Goal: Task Accomplishment & Management: Manage account settings

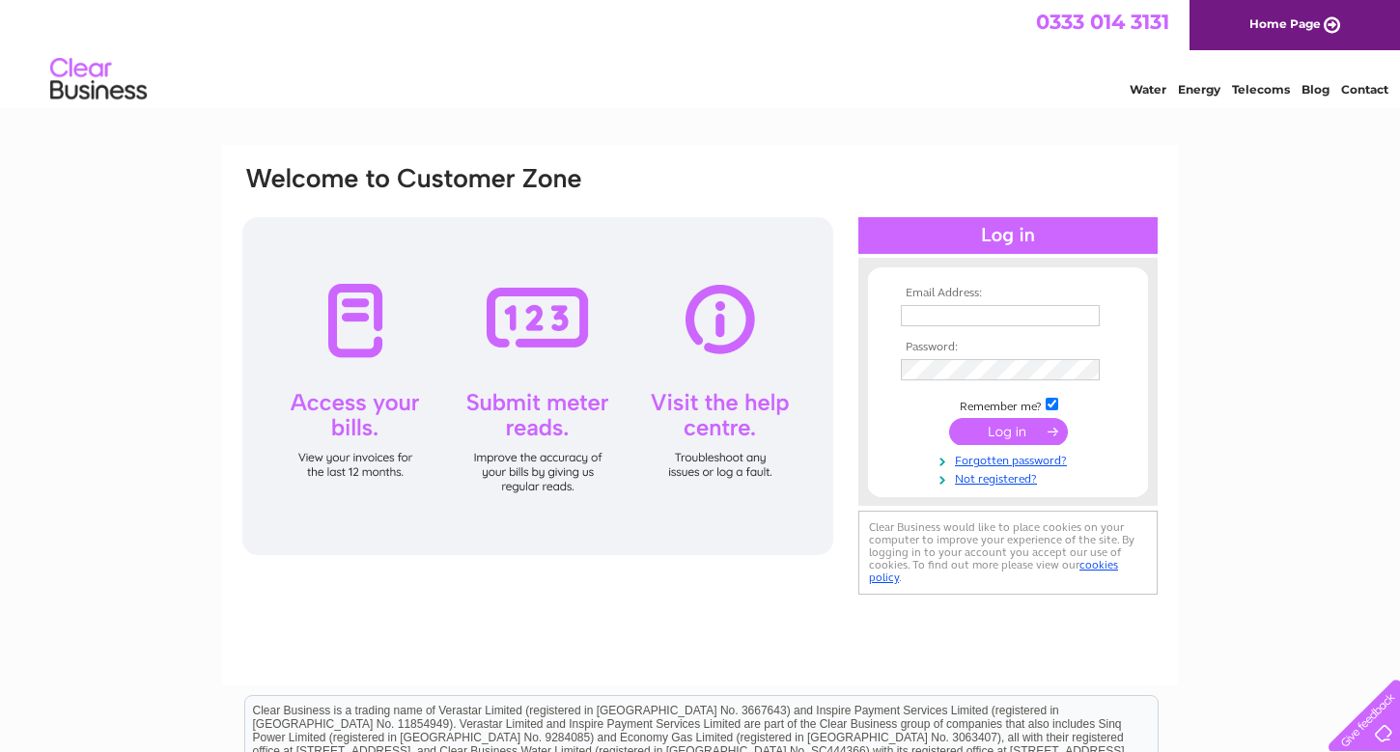
type input "[PERSON_NAME][EMAIL_ADDRESS][PERSON_NAME][DOMAIN_NAME]"
click at [1001, 429] on input "submit" at bounding box center [1008, 431] width 119 height 27
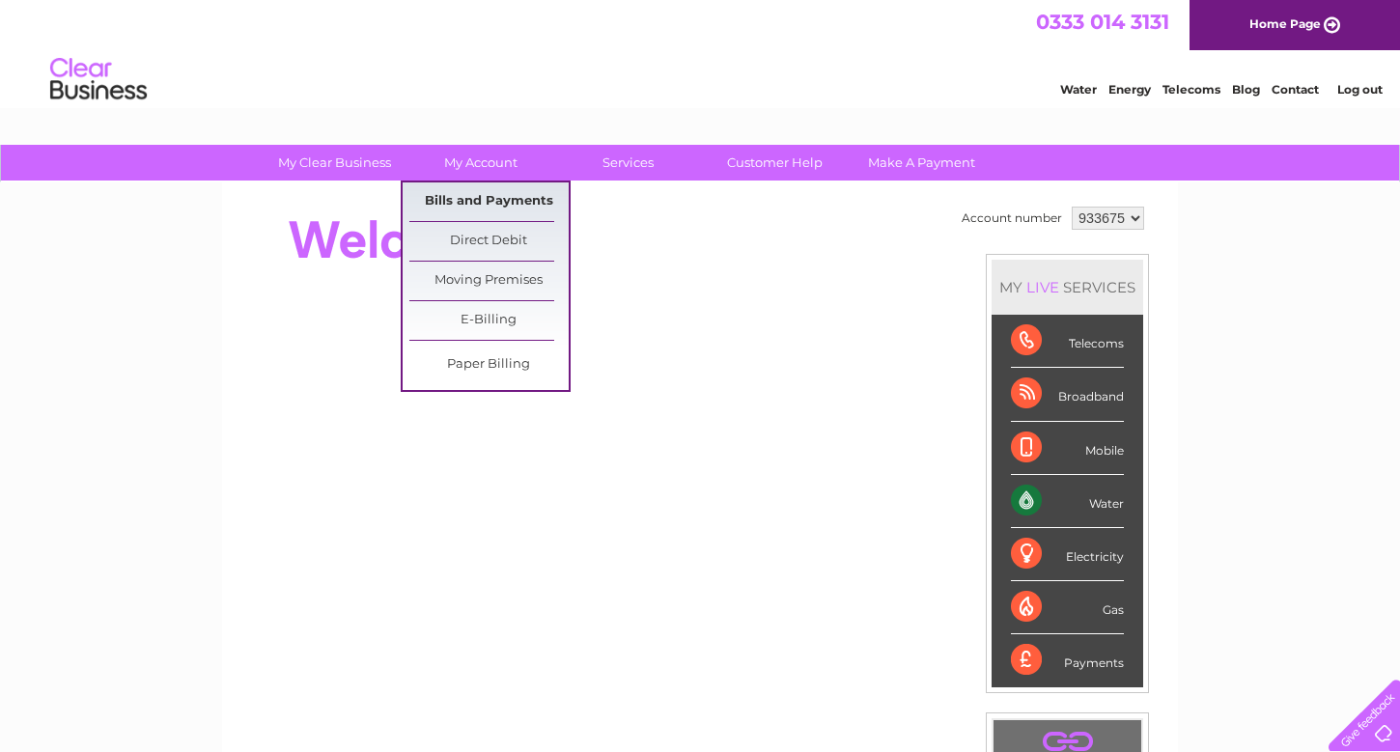
click at [475, 202] on link "Bills and Payments" at bounding box center [488, 201] width 159 height 39
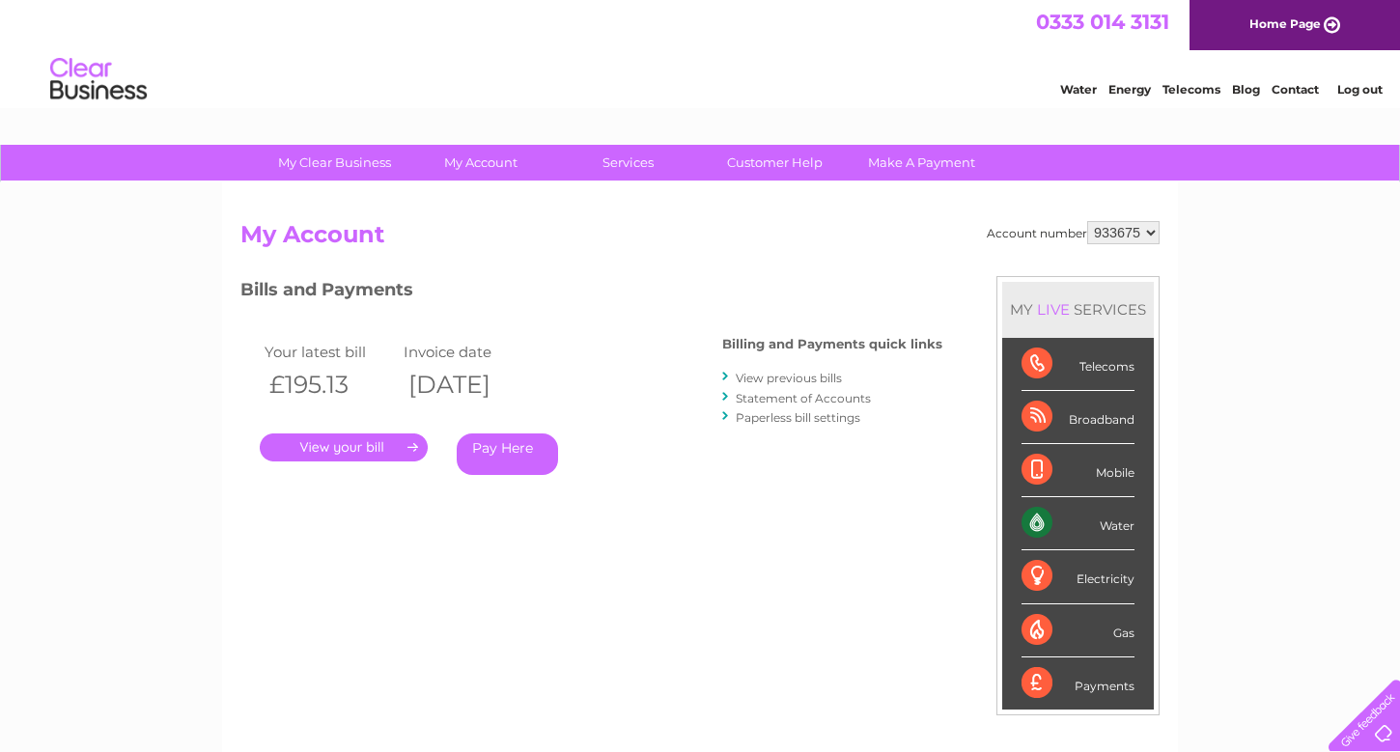
click at [357, 451] on link "." at bounding box center [344, 447] width 168 height 28
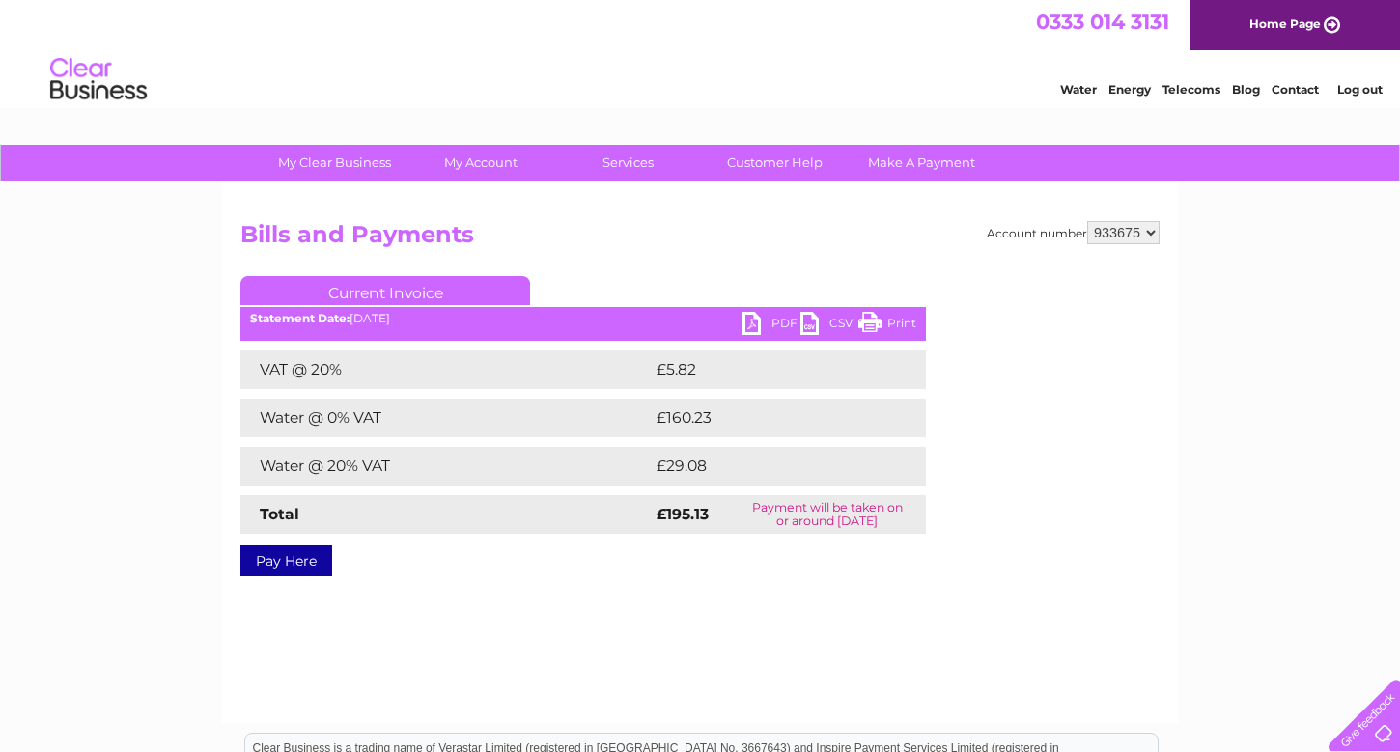
click at [769, 320] on link "PDF" at bounding box center [771, 326] width 58 height 28
